Goal: Find contact information: Find contact information

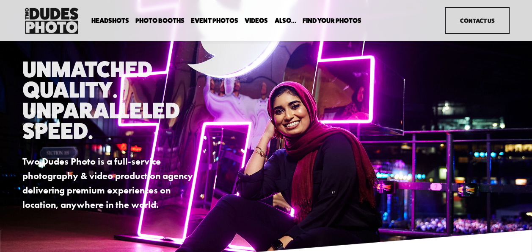
click at [480, 19] on link "Contact Us" at bounding box center [477, 20] width 65 height 27
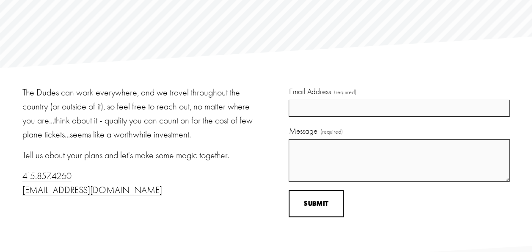
scroll to position [58, 0]
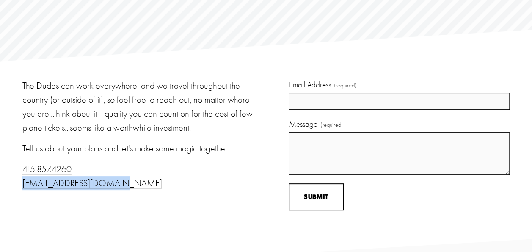
drag, startPoint x: 119, startPoint y: 184, endPoint x: 20, endPoint y: 186, distance: 99.2
click at [20, 186] on div "The Dudes can work everywhere, and we travel throughout the country (or outside…" at bounding box center [266, 150] width 532 height 142
copy link "info@twodudesphoto.com"
